Goal: Task Accomplishment & Management: Use online tool/utility

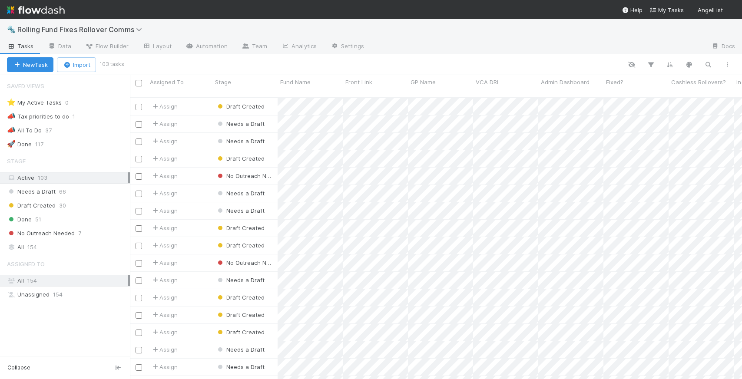
scroll to position [282, 606]
click at [713, 58] on div "New Task Import 103 tasks" at bounding box center [371, 64] width 742 height 21
click at [711, 61] on icon "button" at bounding box center [708, 65] width 9 height 8
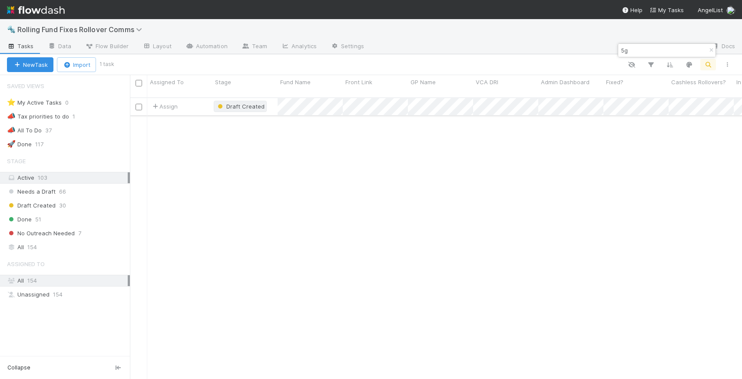
click at [228, 103] on span "Draft Created" at bounding box center [245, 106] width 38 height 7
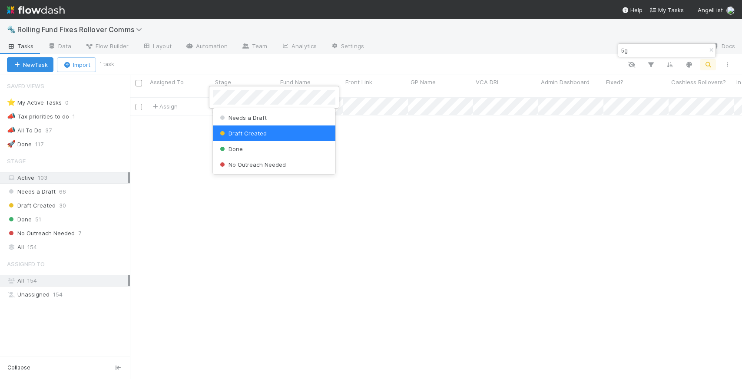
click at [246, 148] on div "Done" at bounding box center [274, 149] width 123 height 16
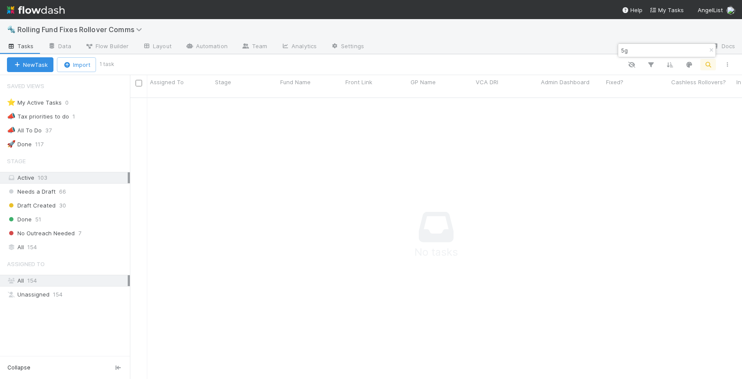
scroll to position [275, 606]
click at [640, 50] on input "5g" at bounding box center [663, 50] width 87 height 10
type input "5"
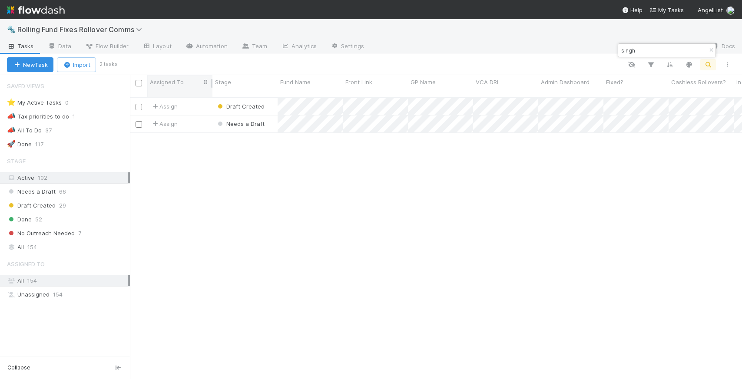
scroll to position [282, 606]
type input "singh"
click at [229, 103] on span "Draft Created" at bounding box center [245, 106] width 38 height 7
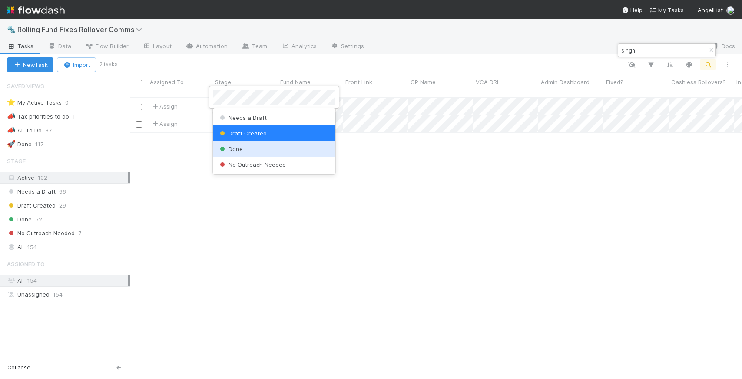
click at [248, 151] on div "Done" at bounding box center [274, 149] width 123 height 16
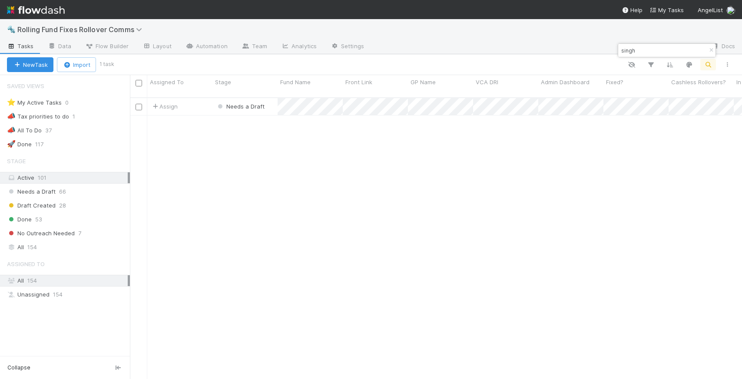
click at [662, 49] on input "singh" at bounding box center [663, 50] width 87 height 10
click at [250, 103] on span "Draft Created" at bounding box center [245, 106] width 38 height 7
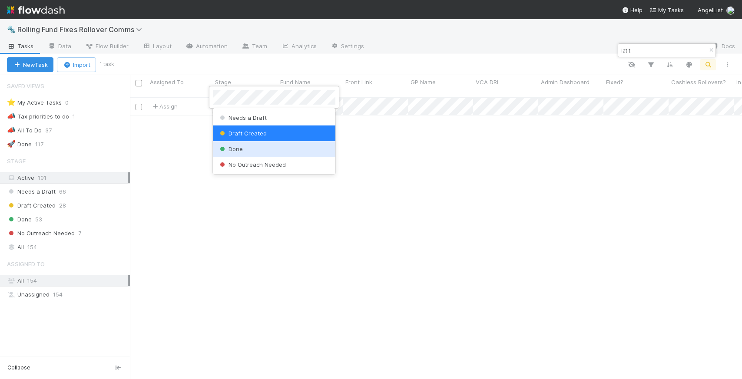
click at [259, 149] on div "Done" at bounding box center [274, 149] width 123 height 16
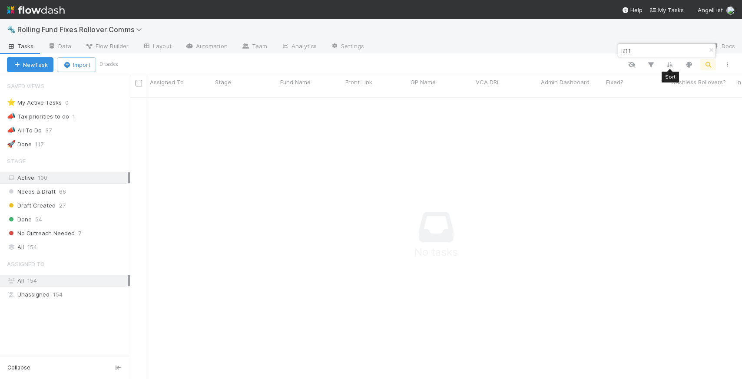
scroll to position [275, 606]
click at [704, 51] on div "latit" at bounding box center [666, 50] width 97 height 13
click at [652, 54] on input "latit" at bounding box center [663, 50] width 87 height 10
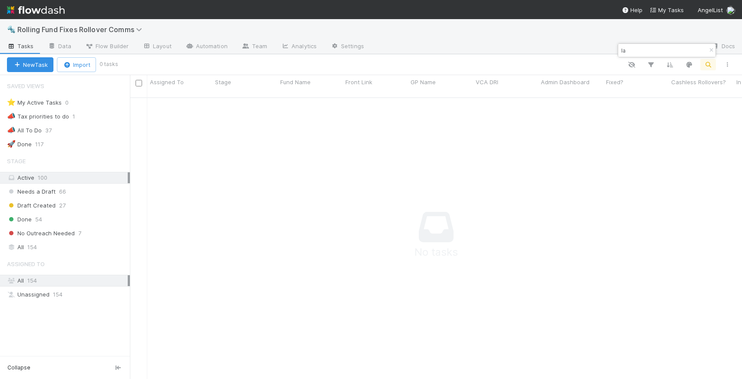
type input "l"
type input "austin ri"
click at [249, 103] on span "Draft Created" at bounding box center [245, 106] width 38 height 7
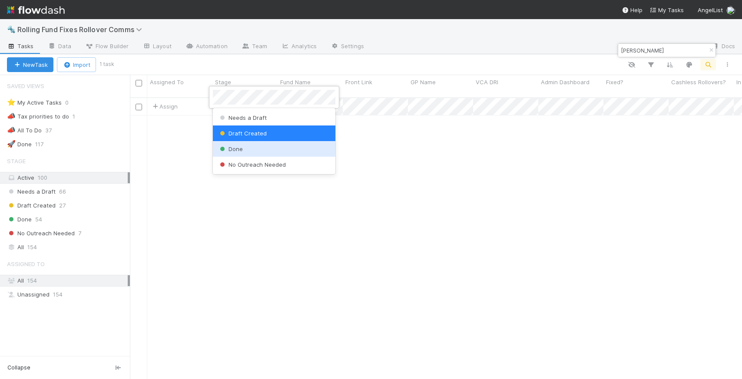
click at [257, 151] on div "Done" at bounding box center [274, 149] width 123 height 16
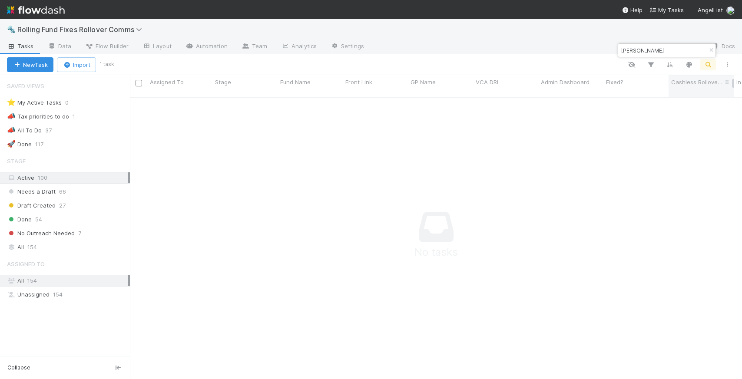
scroll to position [275, 606]
click at [714, 52] on icon "button" at bounding box center [711, 50] width 9 height 5
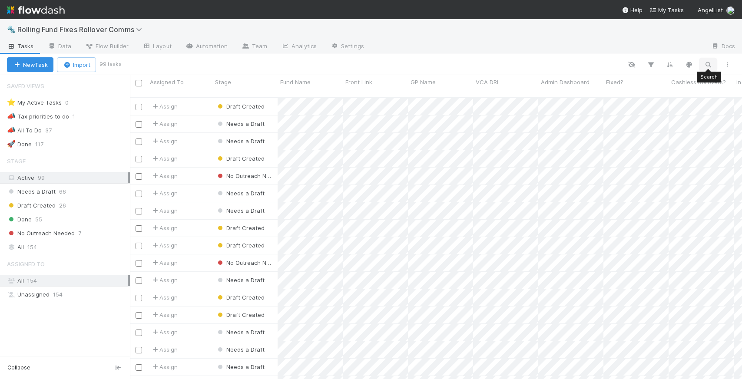
click at [705, 64] on icon "button" at bounding box center [708, 65] width 9 height 8
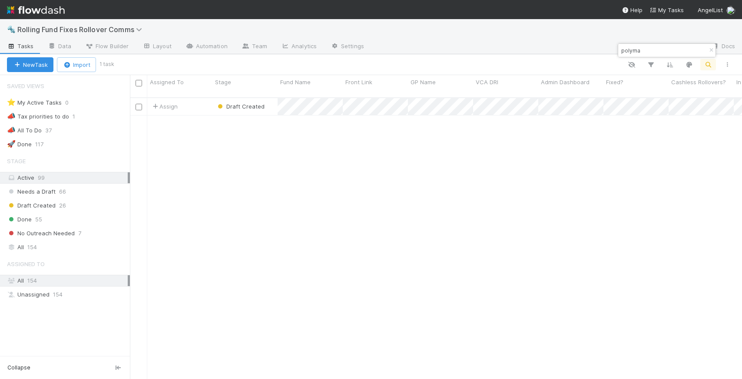
scroll to position [282, 606]
type input "polyma"
click at [251, 103] on span "Draft Created" at bounding box center [245, 106] width 38 height 7
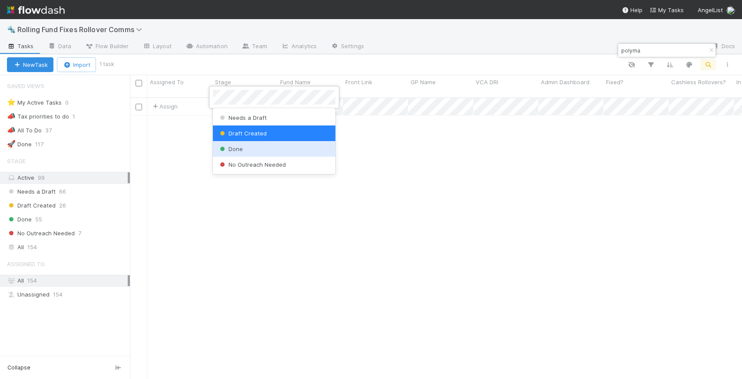
click at [251, 145] on div "Done" at bounding box center [274, 149] width 123 height 16
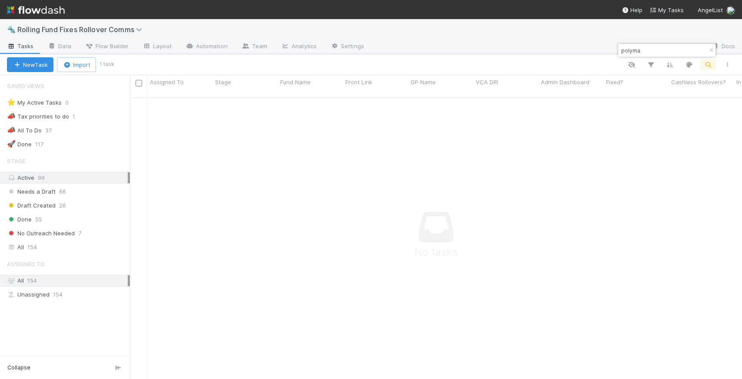
scroll to position [275, 606]
click at [710, 51] on icon "button" at bounding box center [711, 50] width 9 height 5
click at [709, 64] on icon "button" at bounding box center [708, 65] width 9 height 8
click at [242, 103] on span "Draft Created" at bounding box center [245, 106] width 38 height 7
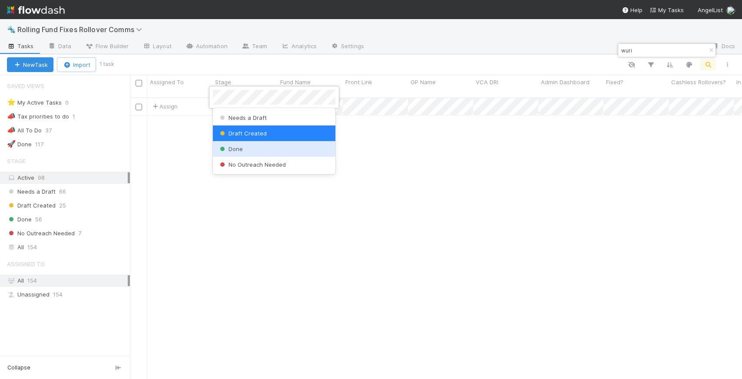
click at [261, 152] on div "Done" at bounding box center [274, 149] width 123 height 16
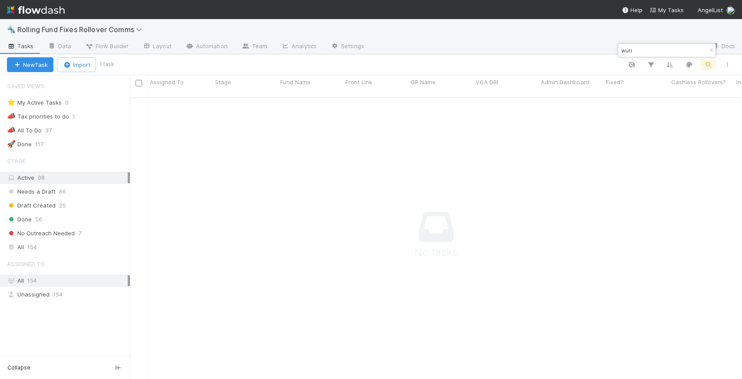
scroll to position [275, 606]
click at [682, 47] on div "wuri" at bounding box center [666, 50] width 97 height 13
click at [681, 51] on input "wuri" at bounding box center [663, 50] width 87 height 10
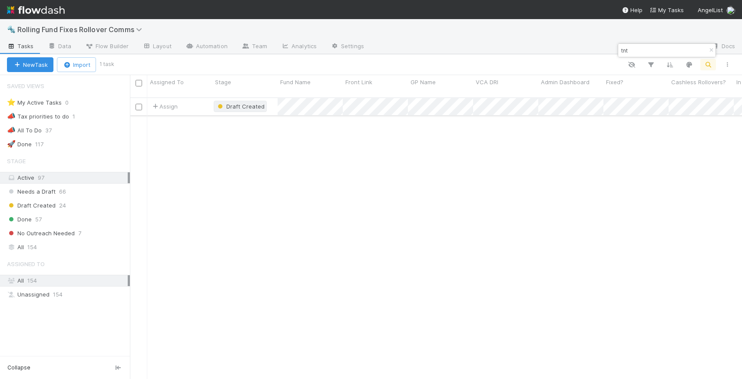
type input "tnt"
click at [227, 103] on span "Draft Created" at bounding box center [245, 106] width 38 height 7
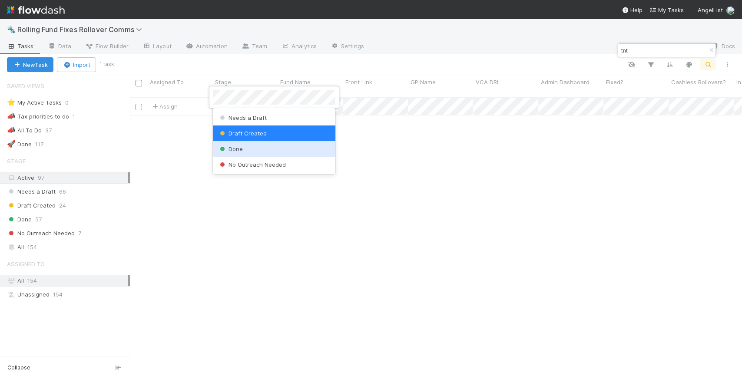
click at [252, 146] on div "Done" at bounding box center [274, 149] width 123 height 16
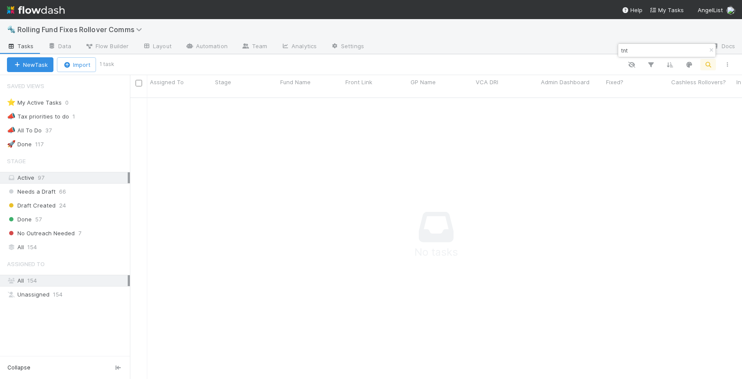
scroll to position [275, 606]
click at [710, 50] on icon "button" at bounding box center [711, 50] width 9 height 5
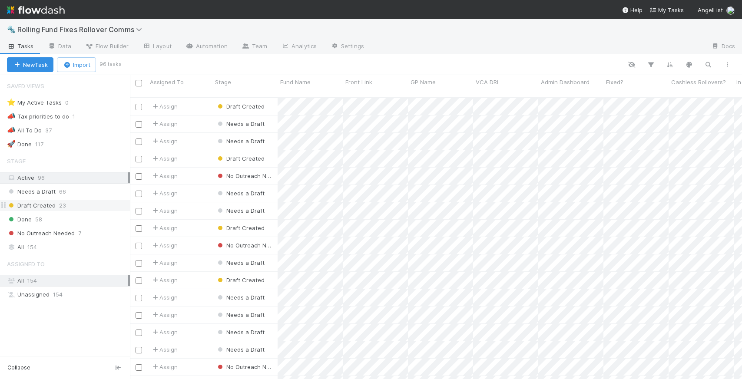
scroll to position [282, 606]
click at [63, 207] on span "23" at bounding box center [62, 205] width 7 height 11
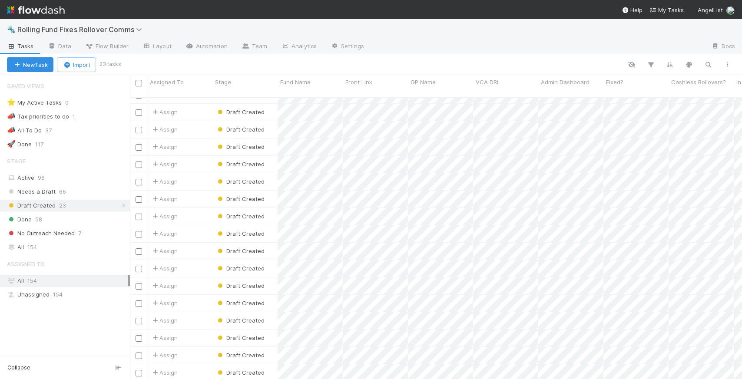
scroll to position [118, 0]
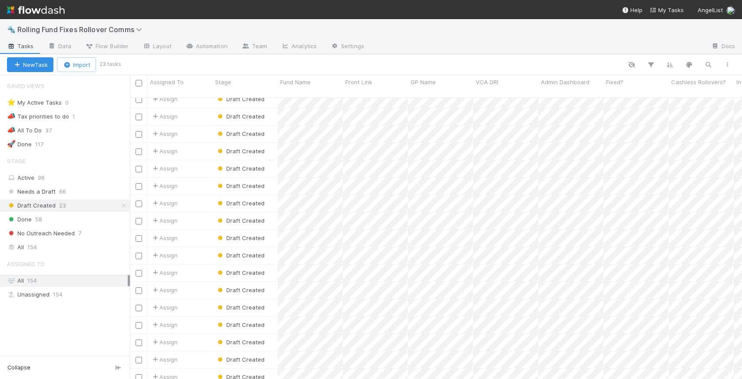
click at [593, 33] on div "🔩 Rolling Fund Fixes Rollover Comms" at bounding box center [371, 29] width 742 height 21
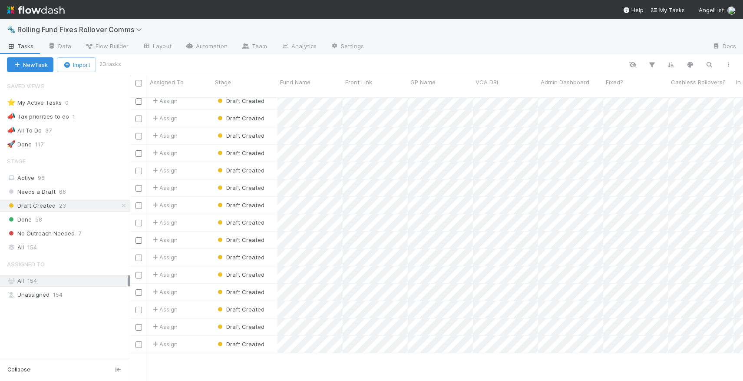
scroll to position [0, 0]
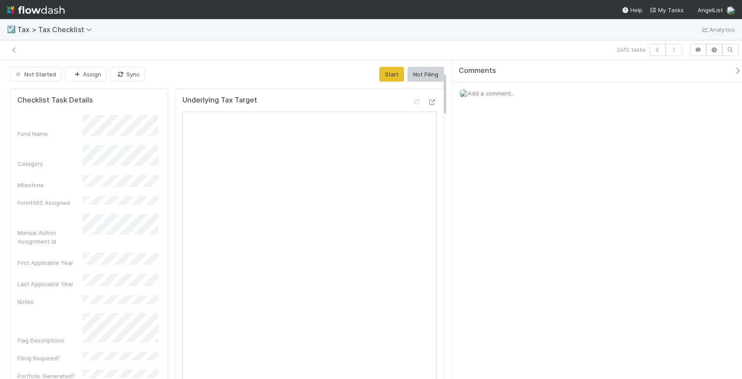
scroll to position [86, 0]
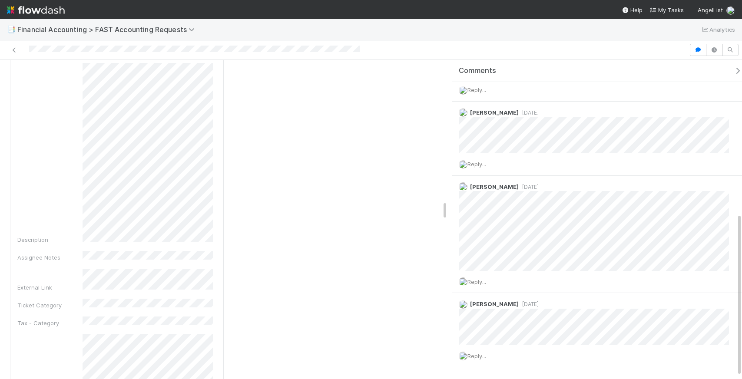
scroll to position [305, 0]
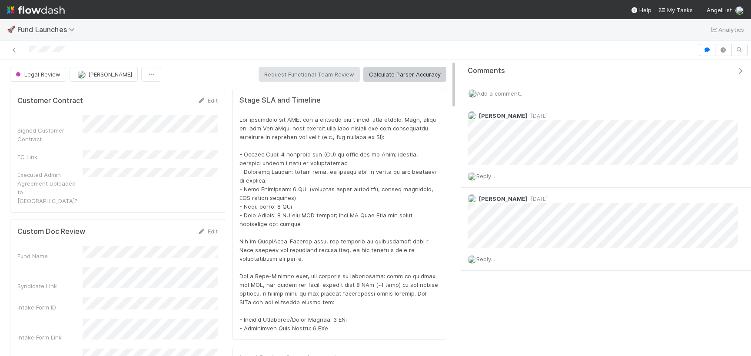
scroll to position [176, 421]
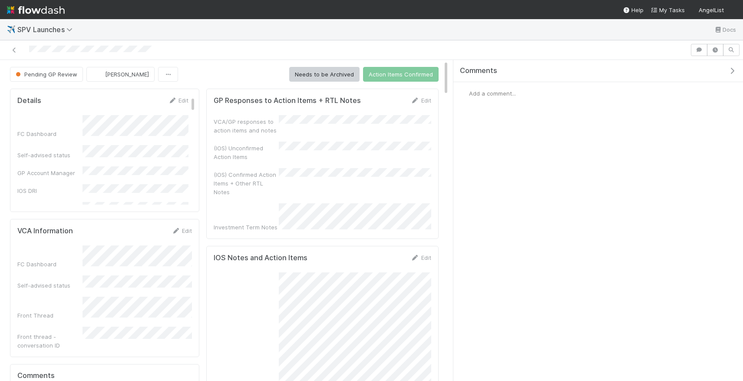
click at [484, 93] on span "Add a comment..." at bounding box center [492, 93] width 47 height 7
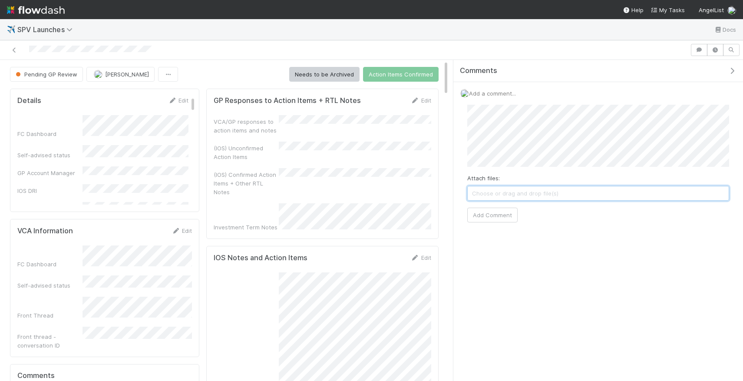
click at [501, 197] on span "Choose or drag and drop file(s)" at bounding box center [598, 193] width 261 height 14
click at [478, 217] on button "Add Comment" at bounding box center [493, 215] width 50 height 15
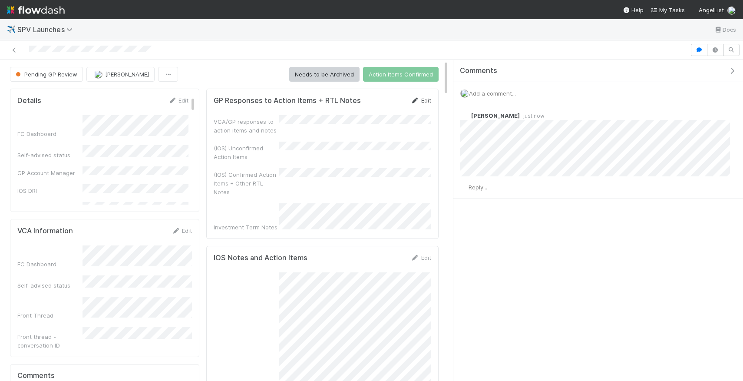
click at [425, 99] on link "Edit" at bounding box center [421, 100] width 20 height 7
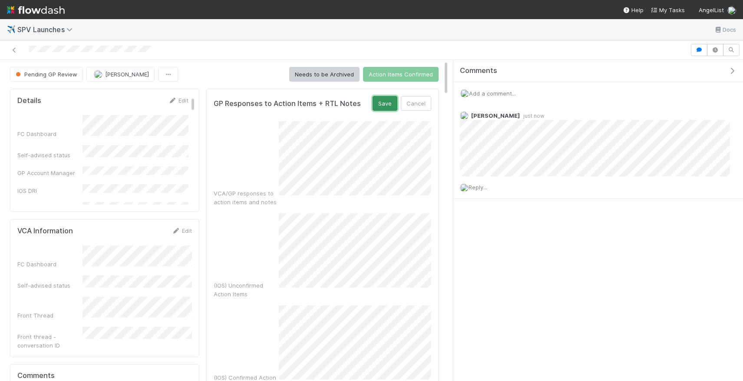
click at [392, 106] on button "Save" at bounding box center [385, 103] width 25 height 15
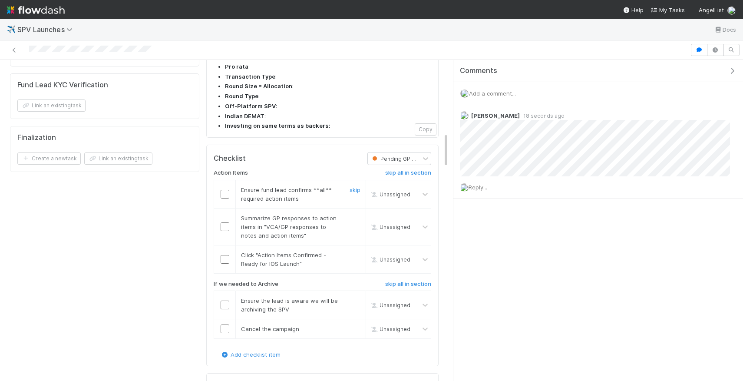
scroll to position [631, 0]
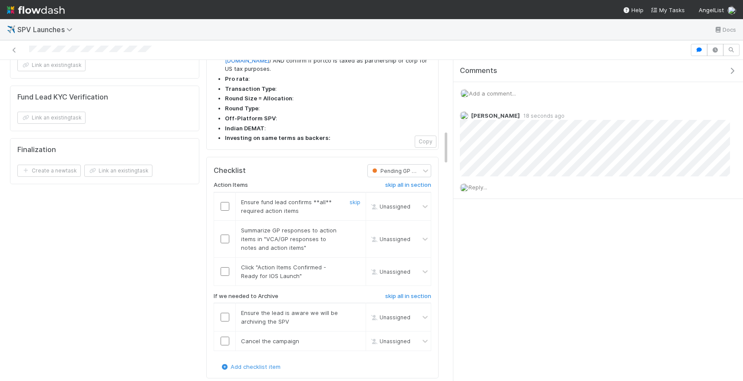
click at [219, 192] on td at bounding box center [225, 206] width 22 height 28
click at [224, 202] on input "checkbox" at bounding box center [225, 206] width 9 height 9
click at [226, 235] on input "checkbox" at bounding box center [225, 239] width 9 height 9
click at [224, 235] on input "checkbox" at bounding box center [225, 239] width 9 height 9
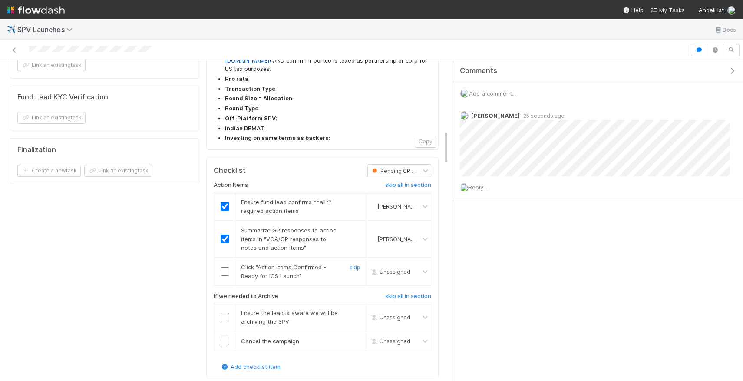
click at [225, 267] on input "checkbox" at bounding box center [225, 271] width 9 height 9
click at [411, 293] on h6 "skip all in section" at bounding box center [408, 296] width 46 height 7
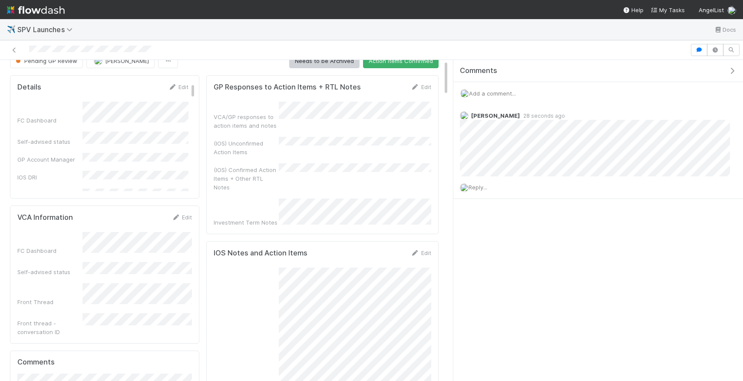
scroll to position [0, 0]
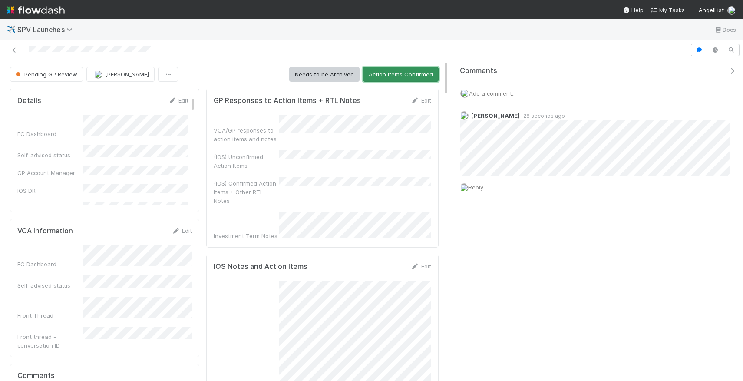
click at [408, 72] on button "Action Items Confirmed" at bounding box center [401, 74] width 76 height 15
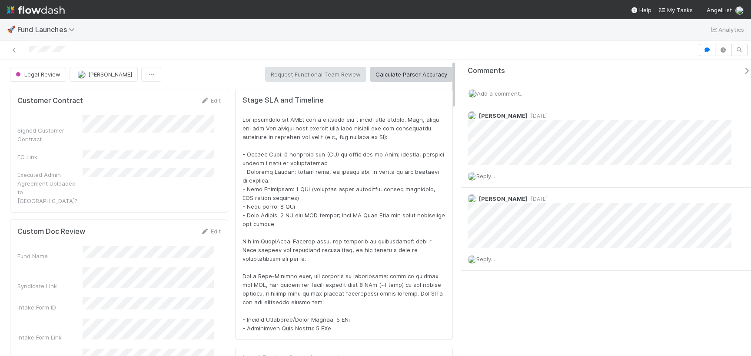
scroll to position [170, 415]
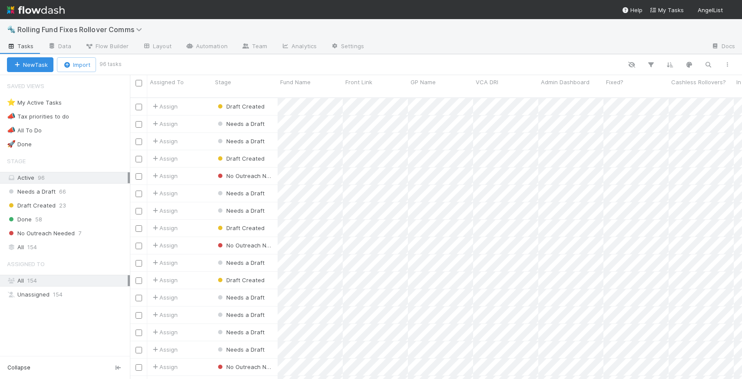
scroll to position [282, 606]
click at [713, 66] on button "button" at bounding box center [708, 64] width 16 height 11
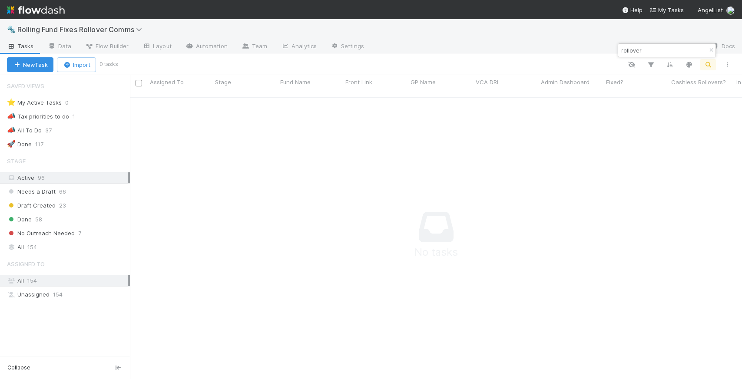
scroll to position [275, 606]
click at [636, 51] on input "rollover" at bounding box center [663, 50] width 87 height 10
type input "network"
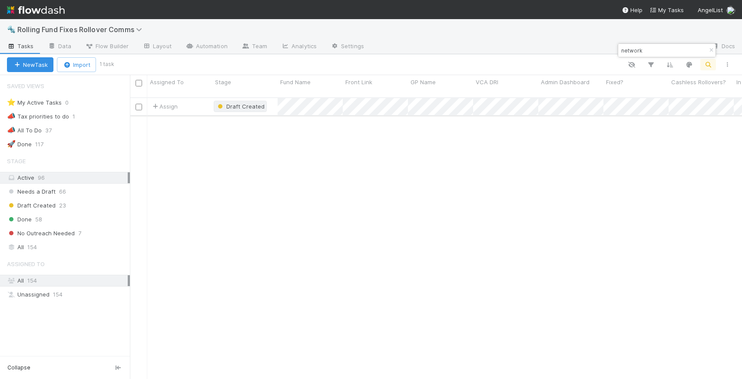
click at [258, 103] on span "Draft Created" at bounding box center [245, 106] width 38 height 7
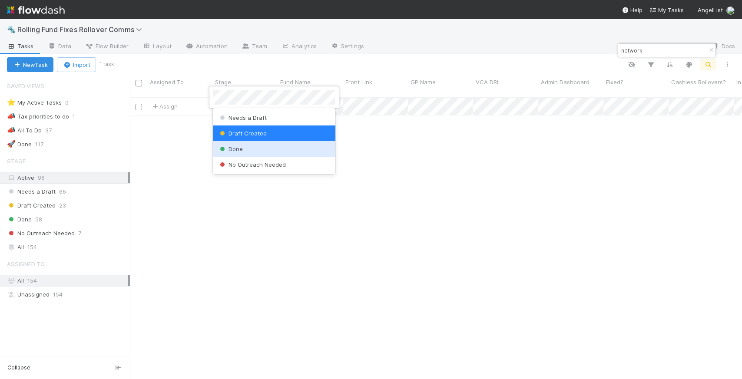
click at [249, 155] on div "Done" at bounding box center [274, 149] width 123 height 16
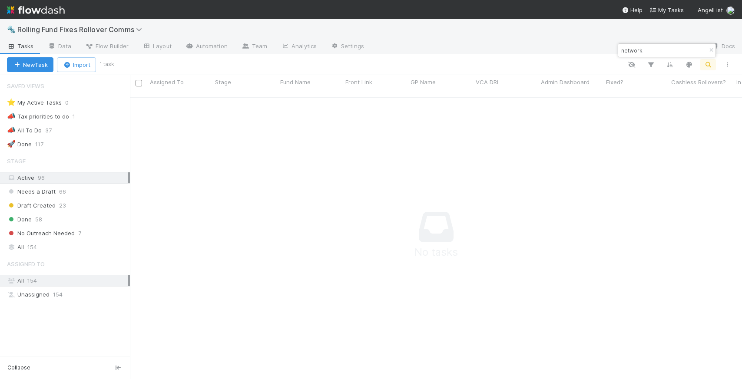
scroll to position [275, 606]
click at [25, 44] on span "Tasks" at bounding box center [20, 46] width 27 height 9
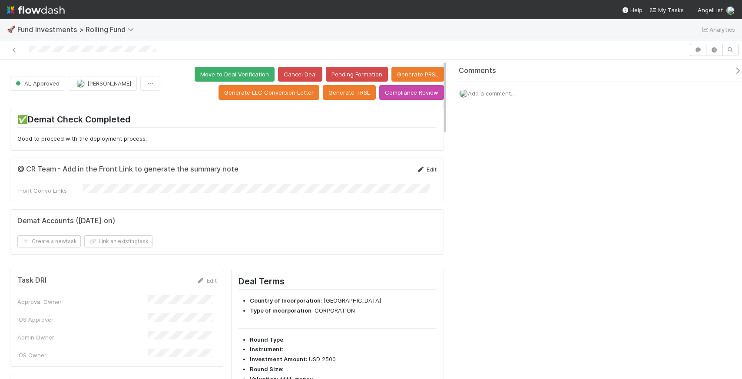
click at [417, 172] on link "Edit" at bounding box center [426, 169] width 20 height 7
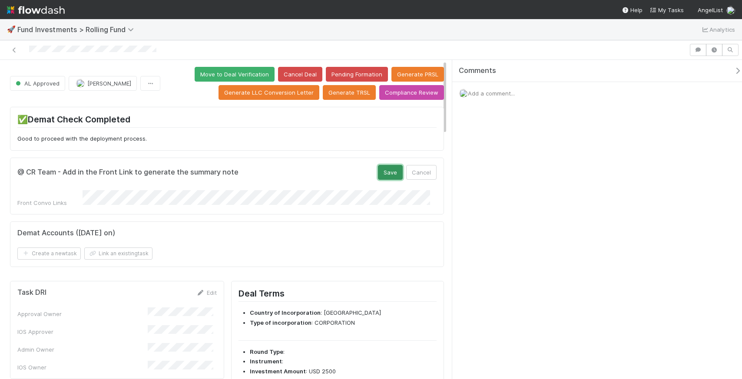
click at [387, 176] on button "Save" at bounding box center [390, 172] width 25 height 15
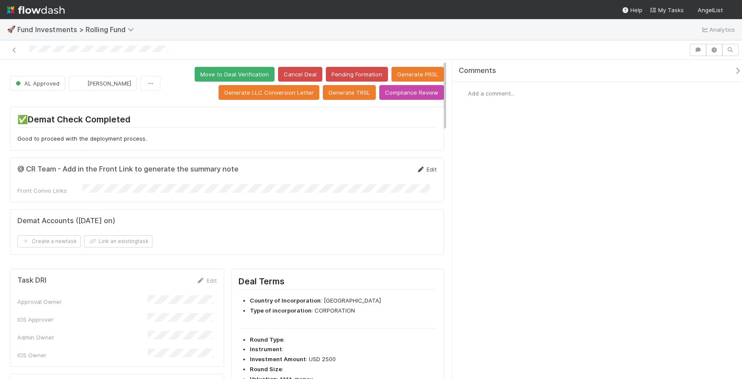
click at [421, 166] on link "Edit" at bounding box center [426, 169] width 20 height 7
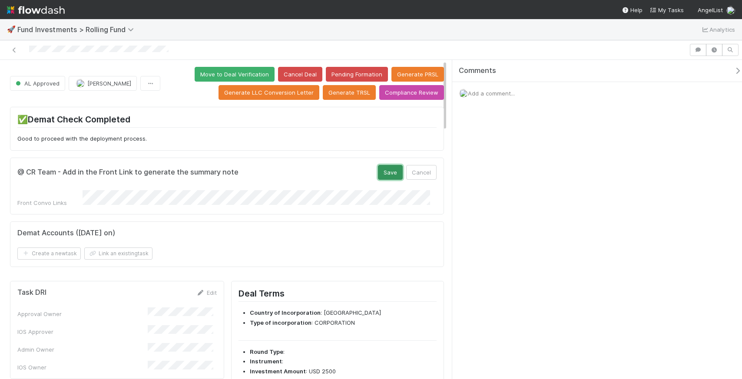
click at [380, 172] on button "Save" at bounding box center [390, 172] width 25 height 15
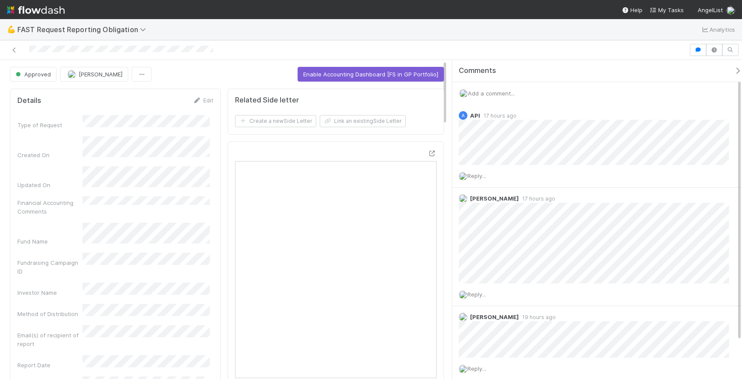
click at [488, 96] on div "Add a comment..." at bounding box center [600, 93] width 296 height 23
click at [488, 93] on span "Add a comment..." at bounding box center [491, 93] width 47 height 7
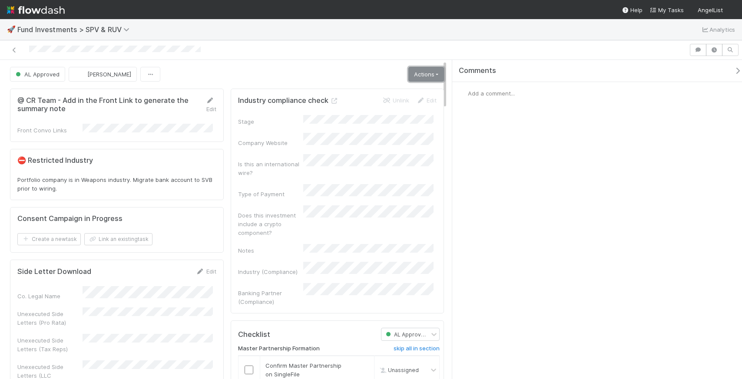
click at [421, 74] on link "Actions" at bounding box center [426, 74] width 36 height 15
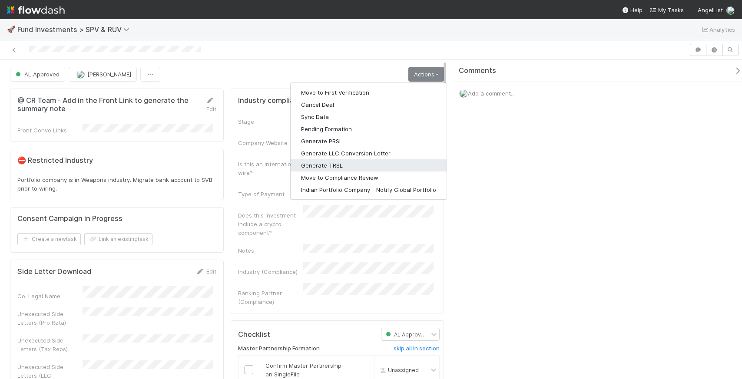
click at [403, 166] on button "Generate TRSL" at bounding box center [369, 165] width 156 height 12
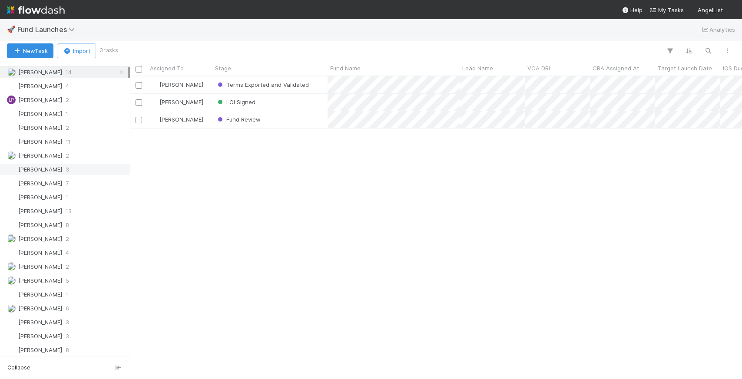
scroll to position [872, 0]
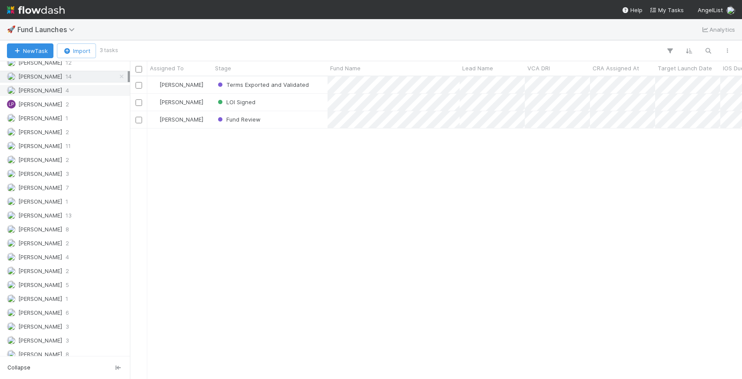
click at [66, 88] on span "4" at bounding box center [67, 90] width 3 height 11
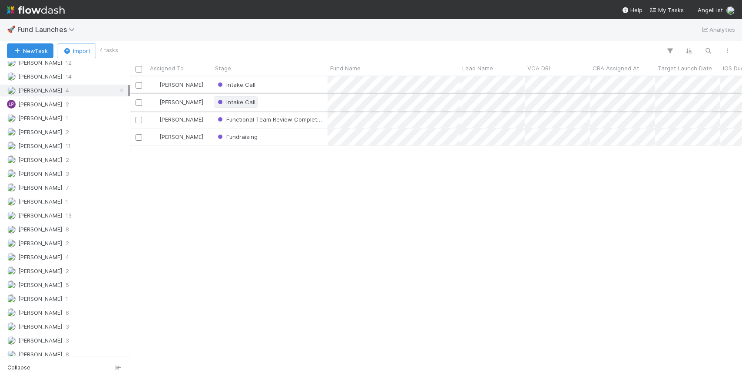
scroll to position [296, 606]
click at [305, 120] on span "Functional Team Review Completed" at bounding box center [270, 119] width 108 height 7
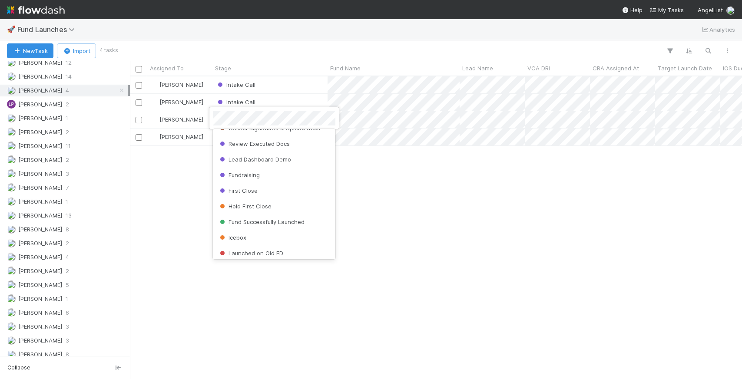
scroll to position [343, 0]
click at [279, 169] on div "Fundraising" at bounding box center [274, 171] width 123 height 16
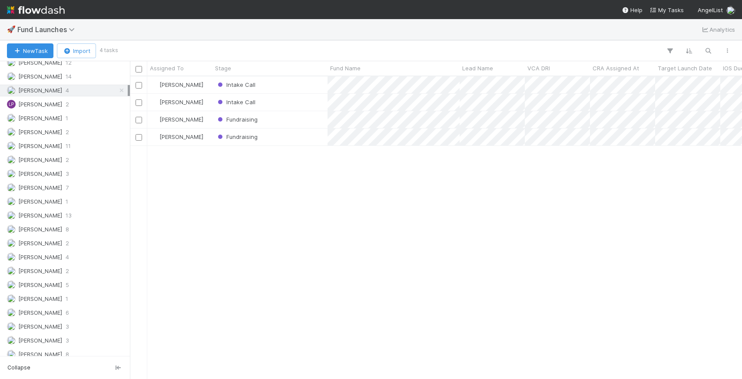
click at [396, 211] on div "Leia Slosberg Intake Call 6/6/25, 6:01:25 PM 6/23/25, 4:08:07 PM 0 0 0 Leia Slo…" at bounding box center [436, 227] width 612 height 302
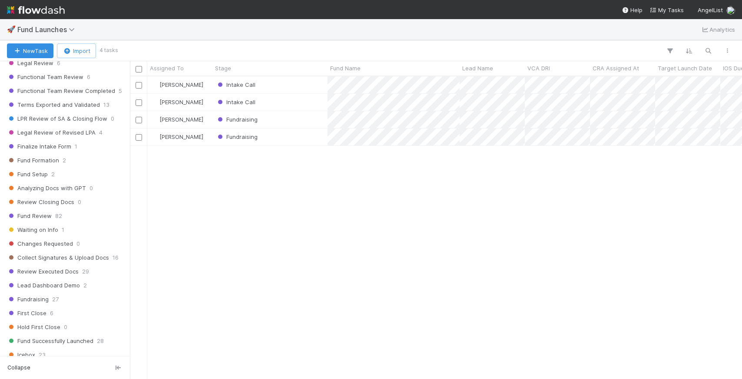
scroll to position [0, 0]
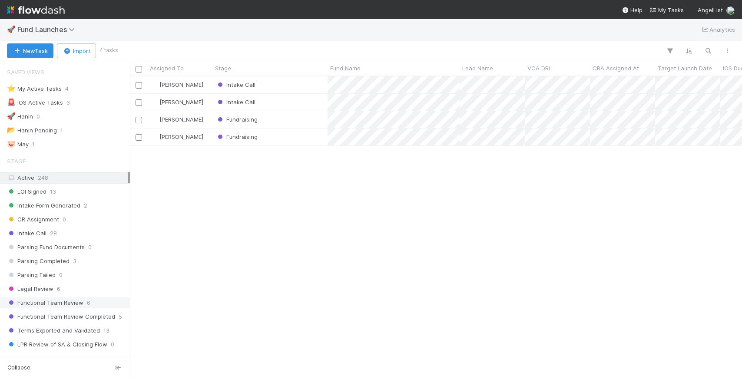
click at [76, 301] on span "Functional Team Review" at bounding box center [45, 303] width 76 height 11
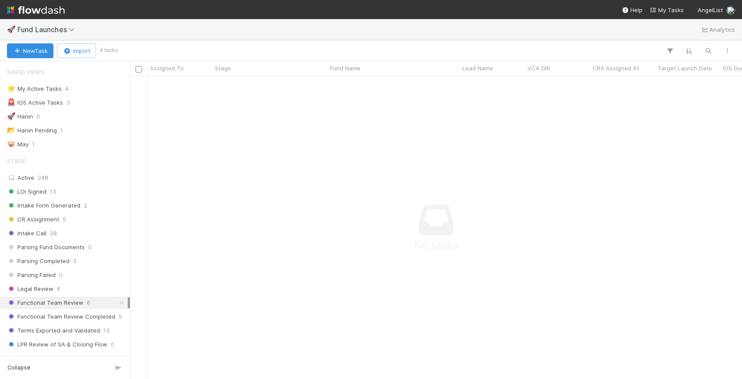
scroll to position [289, 606]
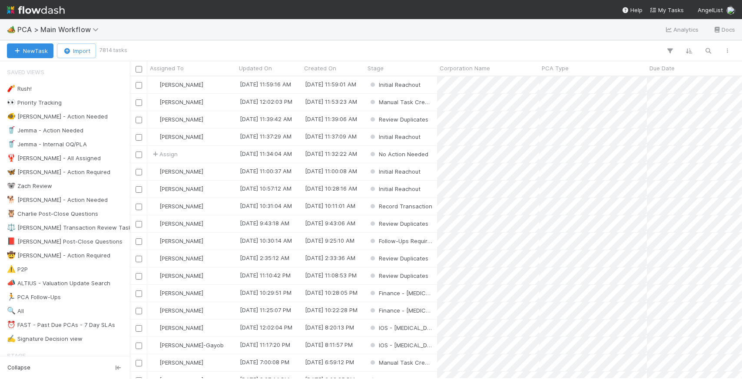
scroll to position [296, 606]
drag, startPoint x: 718, startPoint y: 48, endPoint x: 712, endPoint y: 47, distance: 6.5
click at [718, 47] on div "Search Search Search" at bounding box center [431, 50] width 611 height 11
click at [707, 48] on icon "button" at bounding box center [708, 51] width 9 height 8
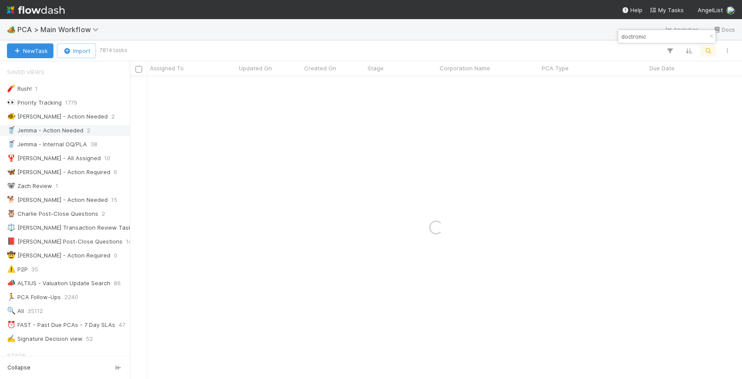
type input "doctronic"
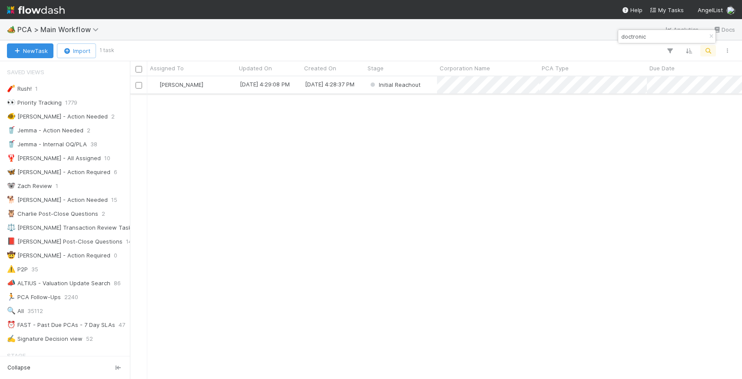
click at [208, 84] on div "Charlie Bell" at bounding box center [191, 84] width 89 height 17
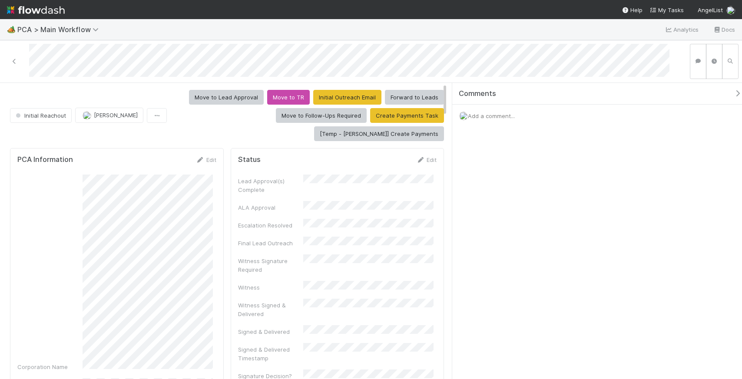
click at [495, 120] on div "Add a comment..." at bounding box center [600, 116] width 296 height 23
click at [495, 117] on span "Add a comment..." at bounding box center [491, 116] width 47 height 7
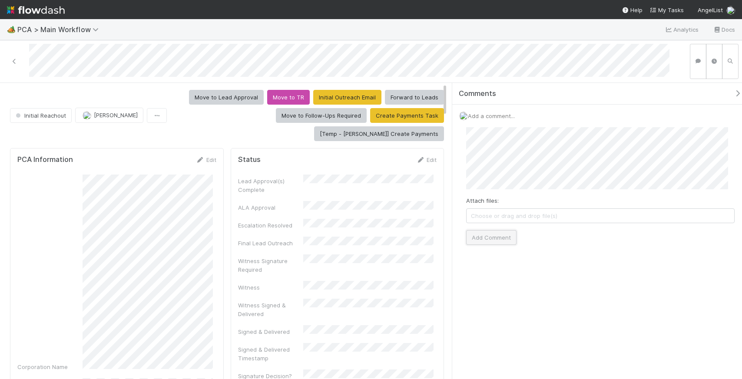
click at [513, 237] on button "Add Comment" at bounding box center [491, 237] width 50 height 15
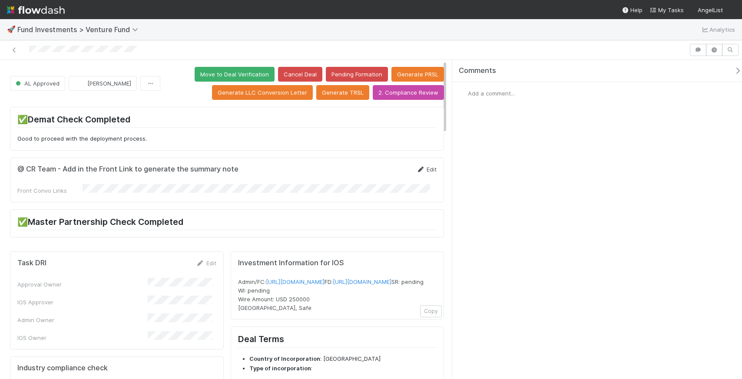
click at [418, 170] on link "Edit" at bounding box center [426, 169] width 20 height 7
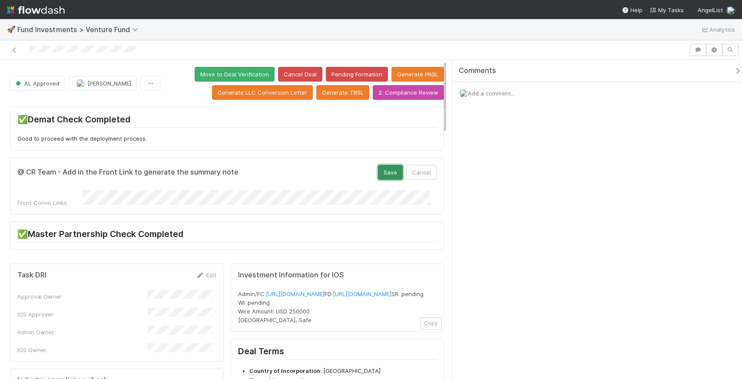
click at [385, 175] on button "Save" at bounding box center [390, 172] width 25 height 15
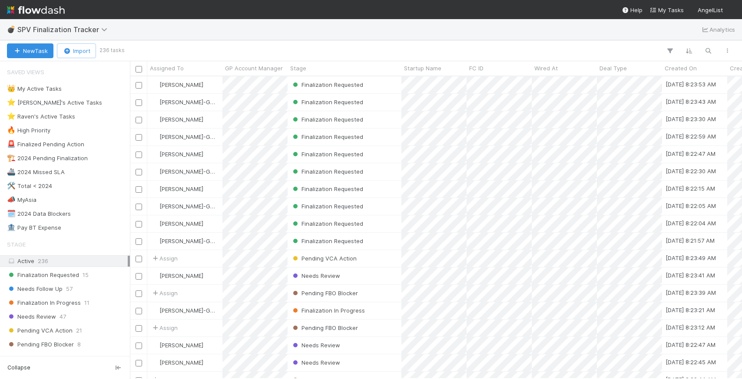
scroll to position [296, 606]
click at [701, 50] on button "button" at bounding box center [708, 50] width 16 height 11
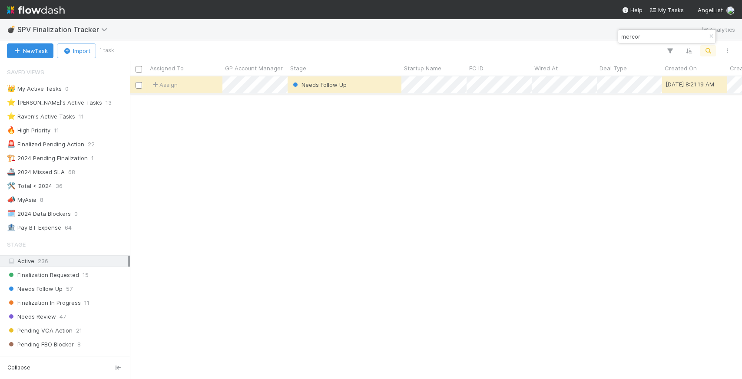
type input "mercor"
click at [373, 88] on div "Needs Follow Up" at bounding box center [345, 84] width 114 height 17
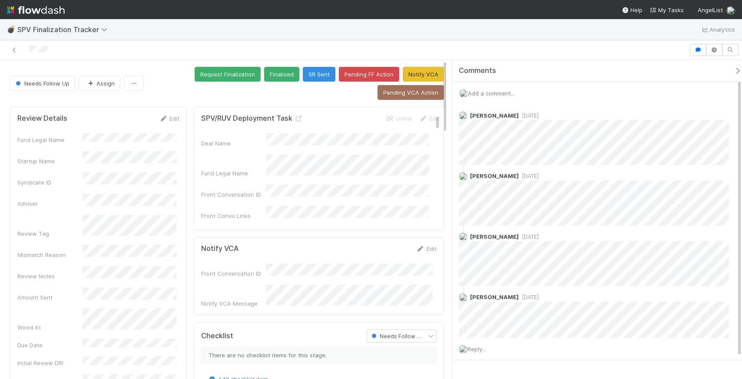
click at [358, 263] on form "Notify VCA Edit Front Conversation ID Notify VCA Message" at bounding box center [319, 276] width 236 height 63
click at [501, 92] on span "Add a comment..." at bounding box center [491, 93] width 47 height 7
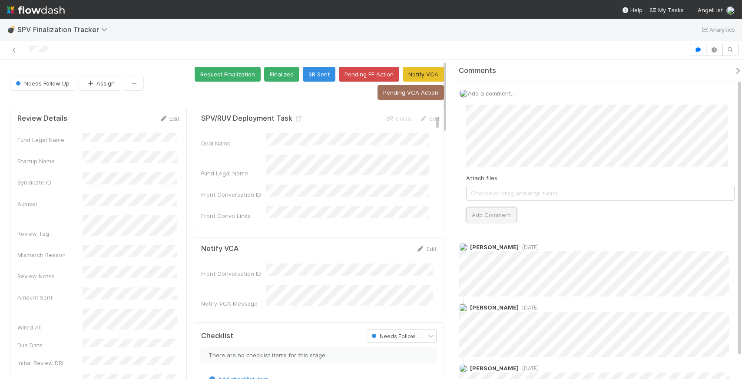
click at [496, 218] on button "Add Comment" at bounding box center [491, 215] width 50 height 15
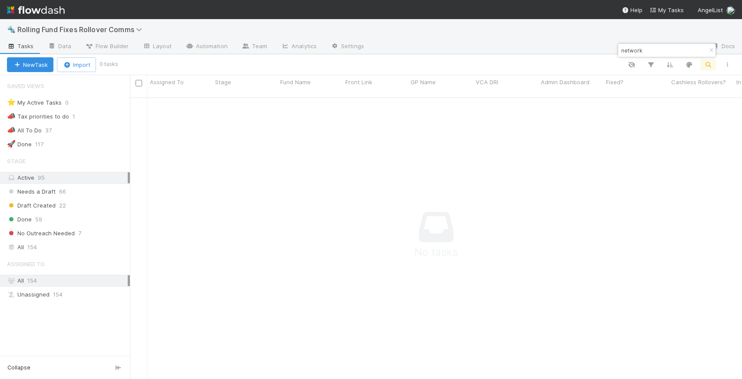
scroll to position [275, 606]
click at [645, 49] on input "network" at bounding box center [663, 50] width 87 height 10
type input "ordinary"
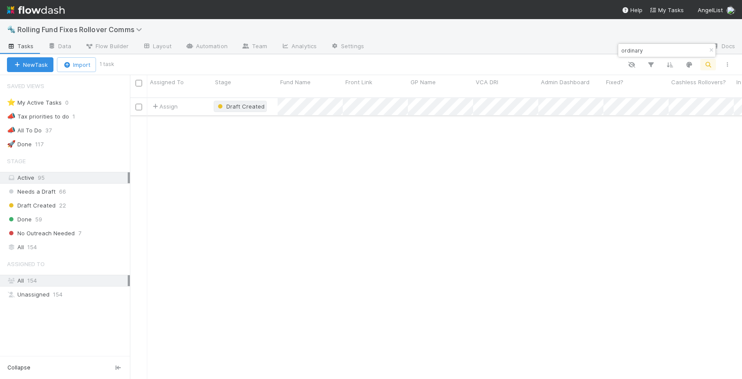
click at [242, 103] on span "Draft Created" at bounding box center [245, 106] width 38 height 7
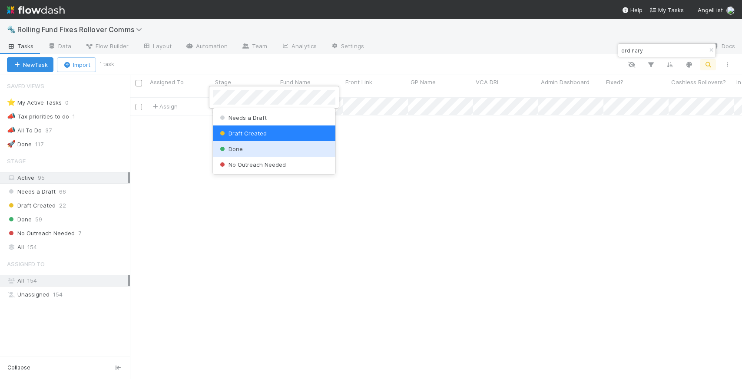
click at [246, 149] on div "Done" at bounding box center [274, 149] width 123 height 16
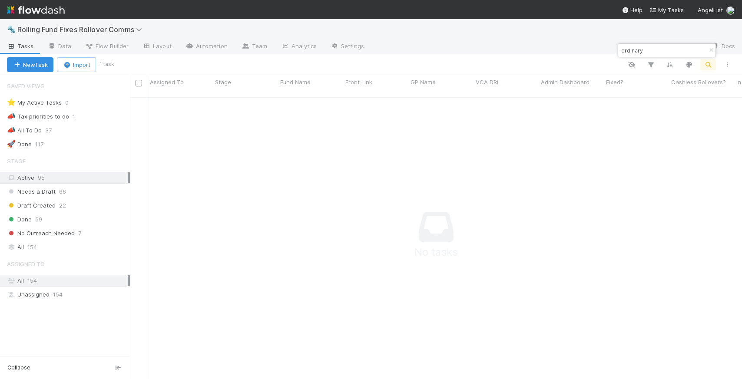
scroll to position [275, 606]
click at [70, 239] on div "No Outreach Needed 7" at bounding box center [65, 234] width 130 height 12
click at [69, 233] on span "No Outreach Needed" at bounding box center [41, 233] width 68 height 11
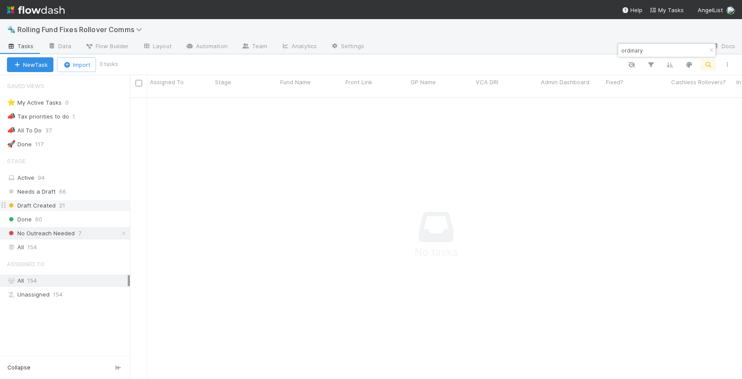
click at [49, 204] on span "Draft Created" at bounding box center [31, 205] width 49 height 11
click at [709, 51] on icon "button" at bounding box center [711, 50] width 9 height 5
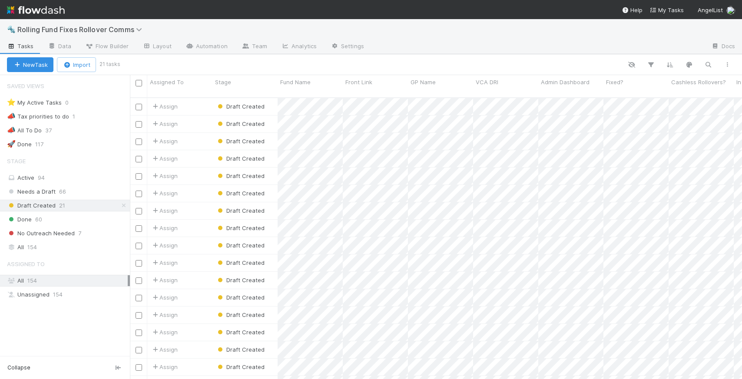
scroll to position [282, 606]
click at [254, 155] on span "Draft Created" at bounding box center [240, 158] width 49 height 7
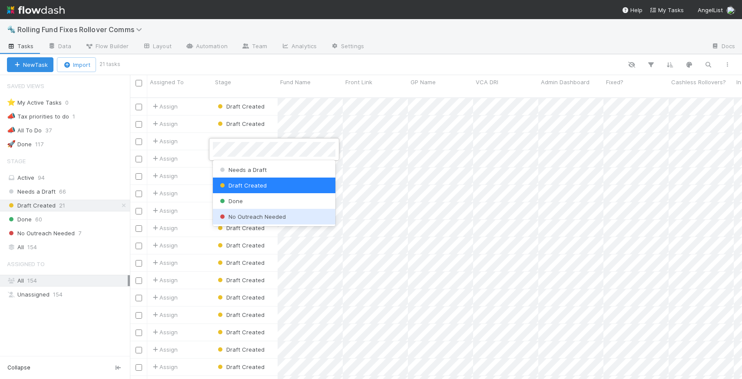
click at [258, 216] on span "No Outreach Needed" at bounding box center [252, 216] width 68 height 7
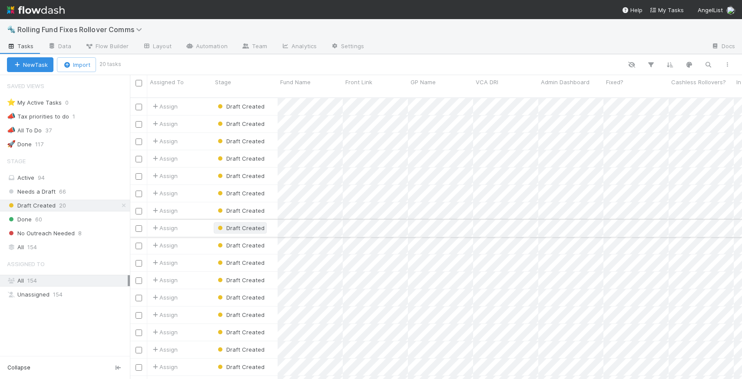
click at [253, 225] on span "Draft Created" at bounding box center [240, 228] width 49 height 7
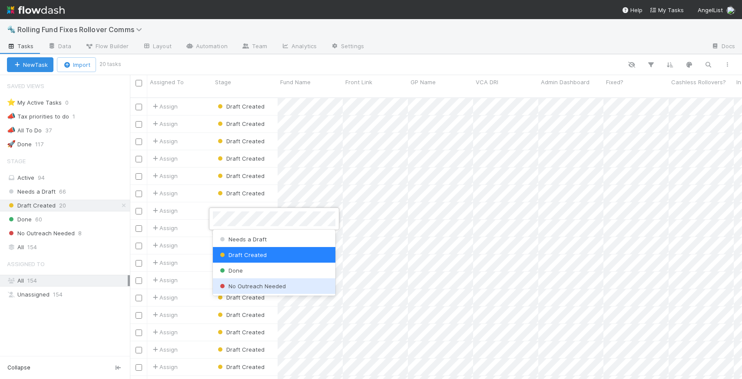
click at [270, 284] on span "No Outreach Needed" at bounding box center [252, 286] width 68 height 7
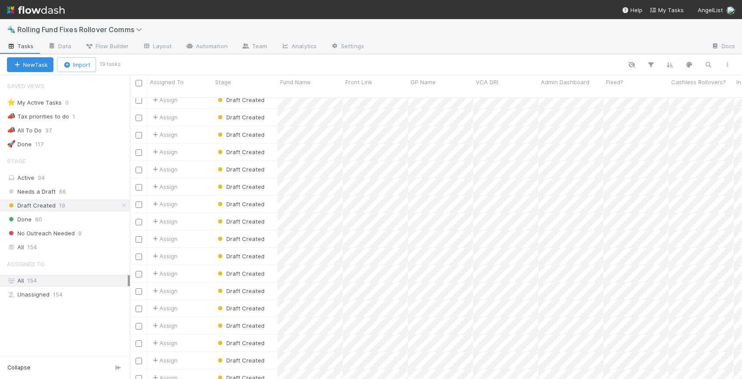
scroll to position [0, 0]
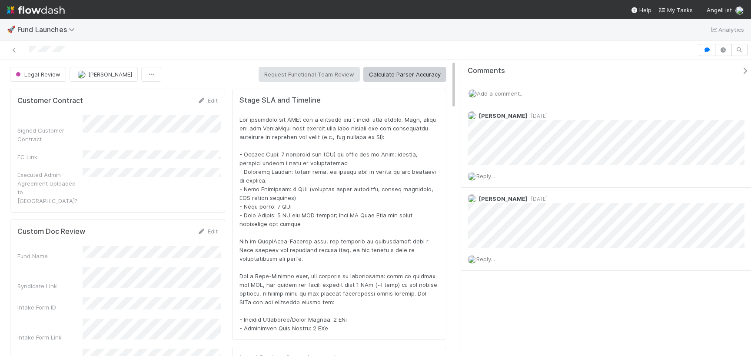
scroll to position [176, 421]
